Goal: Task Accomplishment & Management: Manage account settings

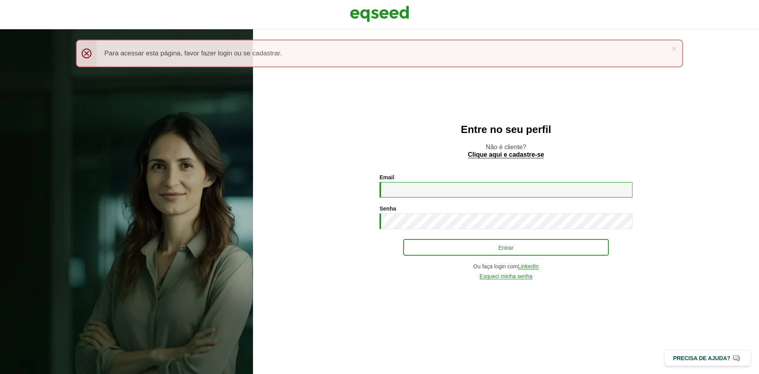
type input "**********"
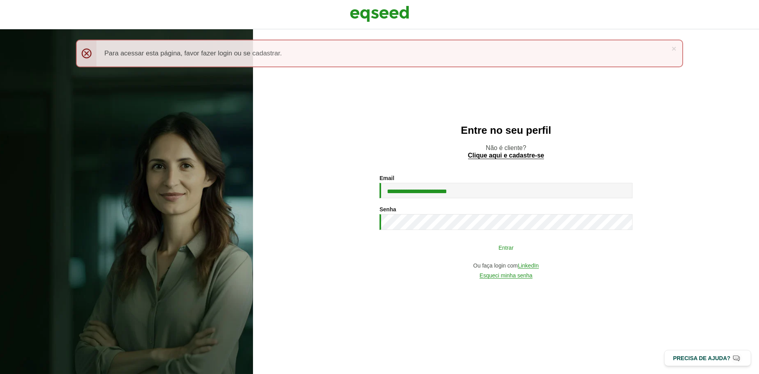
click at [437, 243] on button "Entrar" at bounding box center [506, 247] width 206 height 15
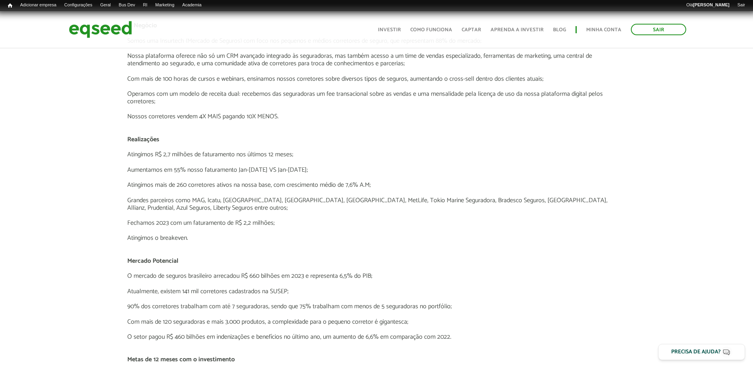
scroll to position [870, 0]
